Goal: Information Seeking & Learning: Learn about a topic

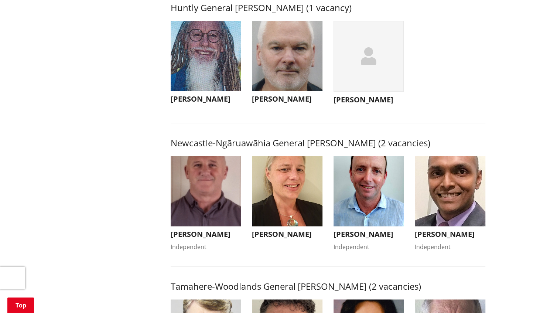
scroll to position [492, 0]
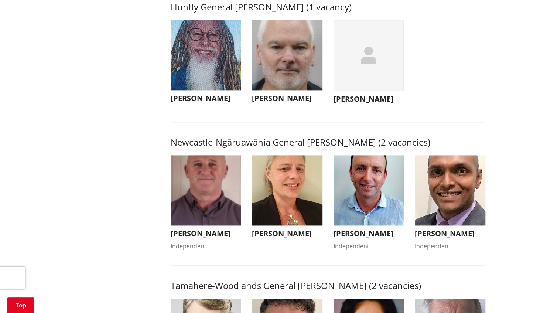
drag, startPoint x: 196, startPoint y: 184, endPoint x: 161, endPoint y: 140, distance: 55.9
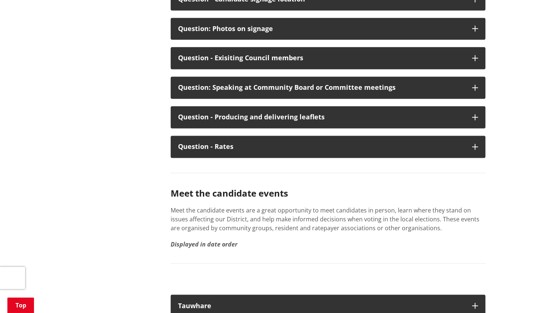
scroll to position [3937, 0]
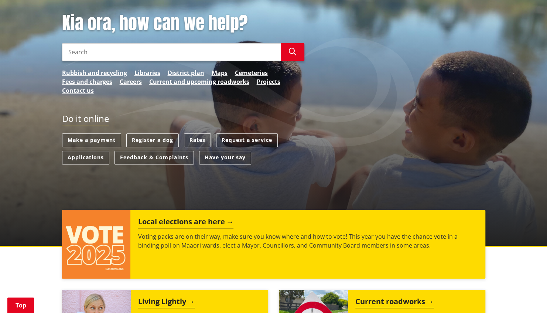
scroll to position [197, 0]
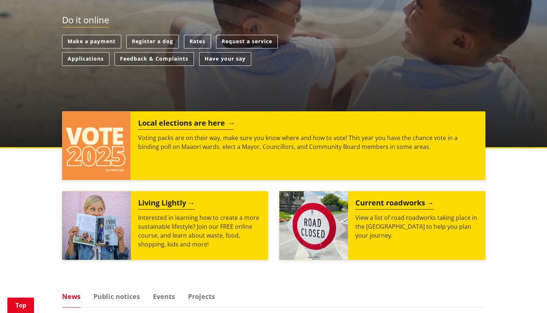
click at [166, 118] on h2 "Local elections are here" at bounding box center [186, 123] width 96 height 11
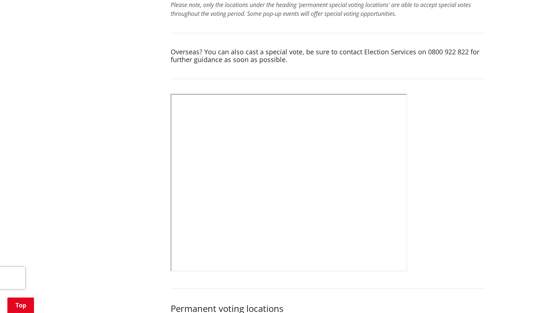
scroll to position [295, 0]
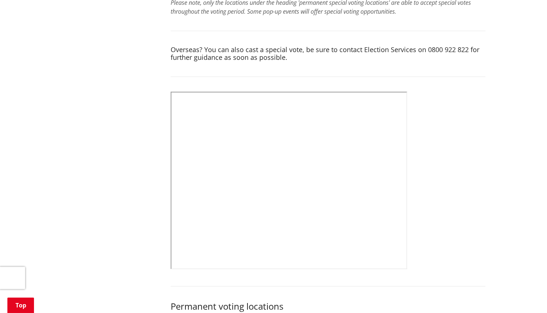
click at [326, 46] on h4 "Overseas? You can also cast a special vote, be sure to contact Election Service…" at bounding box center [328, 54] width 314 height 16
click at [303, 61] on h4 "Overseas? You can also cast a special vote, be sure to contact Election Service…" at bounding box center [328, 54] width 314 height 16
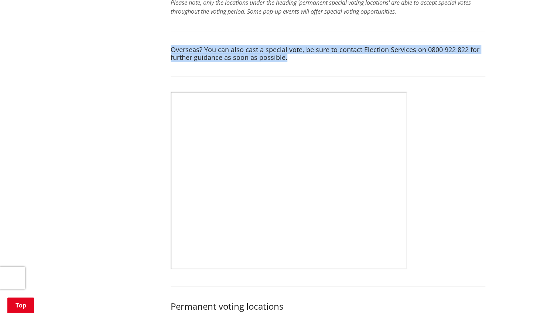
drag, startPoint x: 304, startPoint y: 56, endPoint x: 171, endPoint y: 51, distance: 133.7
click at [171, 51] on h4 "Overseas? You can also cast a special vote, be sure to contact Election Service…" at bounding box center [328, 54] width 314 height 16
click at [272, 55] on h4 "Overseas? You can also cast a special vote, be sure to contact Election Service…" at bounding box center [328, 54] width 314 height 16
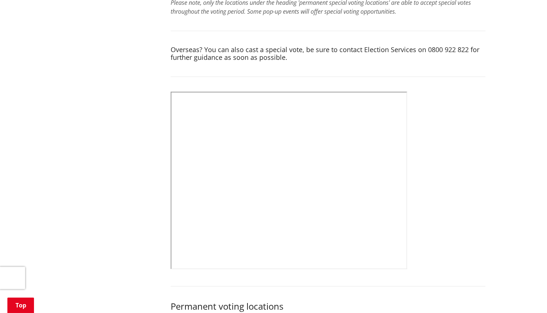
click at [290, 56] on h4 "Overseas? You can also cast a special vote, be sure to contact Election Service…" at bounding box center [328, 54] width 314 height 16
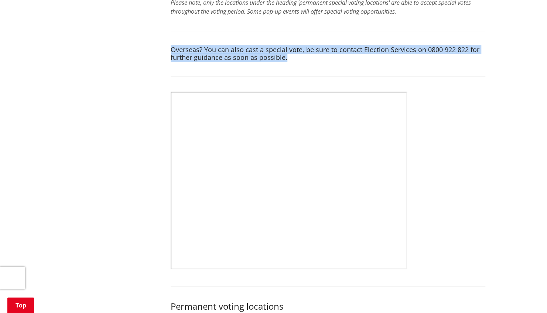
drag, startPoint x: 289, startPoint y: 56, endPoint x: 171, endPoint y: 52, distance: 118.9
click at [171, 52] on h4 "Overseas? You can also cast a special vote, be sure to contact Election Service…" at bounding box center [328, 54] width 314 height 16
drag, startPoint x: 171, startPoint y: 52, endPoint x: 281, endPoint y: 53, distance: 110.0
click at [265, 52] on h4 "Overseas? You can also cast a special vote, be sure to contact Election Service…" at bounding box center [328, 54] width 314 height 16
